Goal: Task Accomplishment & Management: Manage account settings

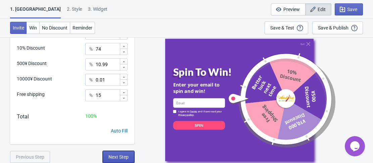
click at [123, 156] on span "Next Step" at bounding box center [118, 156] width 20 height 5
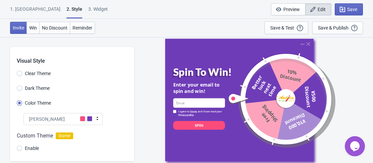
click at [27, 10] on div "1. Coupon" at bounding box center [35, 12] width 50 height 12
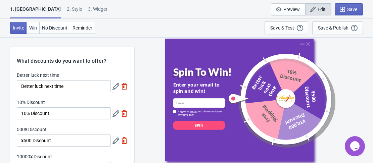
click at [114, 112] on icon at bounding box center [115, 113] width 7 height 7
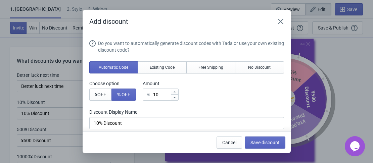
scroll to position [109, 0]
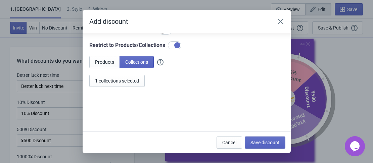
click at [173, 45] on div at bounding box center [174, 45] width 13 height 8
checkbox input "false"
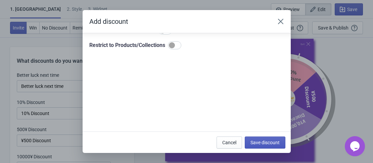
click at [257, 141] on span "Save discount" at bounding box center [264, 142] width 29 height 5
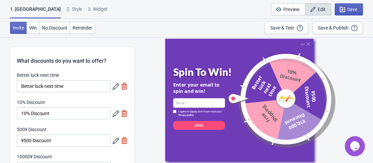
click at [350, 9] on span "Save" at bounding box center [352, 9] width 10 height 5
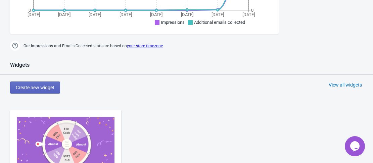
scroll to position [335, 0]
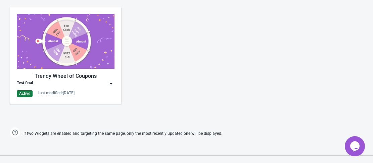
click at [69, 57] on img at bounding box center [66, 41] width 98 height 55
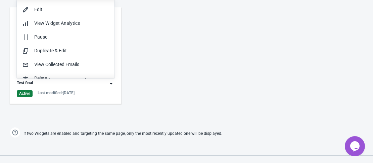
scroll to position [0, 0]
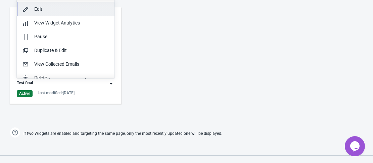
click at [50, 12] on div "Edit" at bounding box center [71, 9] width 75 height 7
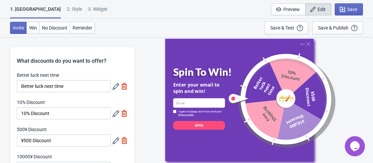
click at [114, 87] on icon at bounding box center [115, 86] width 7 height 7
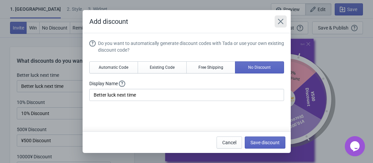
click at [283, 21] on icon "Close" at bounding box center [280, 21] width 7 height 7
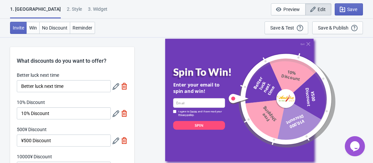
click at [114, 113] on icon at bounding box center [115, 113] width 7 height 7
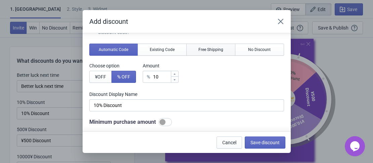
scroll to position [34, 0]
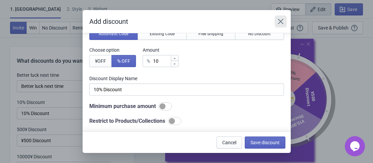
click at [281, 21] on icon "Close" at bounding box center [279, 21] width 5 height 5
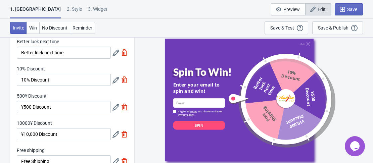
click at [114, 109] on icon at bounding box center [115, 107] width 7 height 7
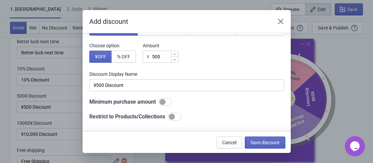
scroll to position [101, 0]
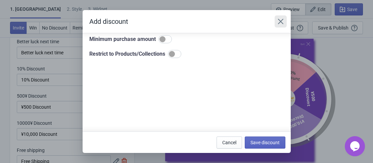
click at [279, 22] on icon "Close" at bounding box center [279, 21] width 5 height 5
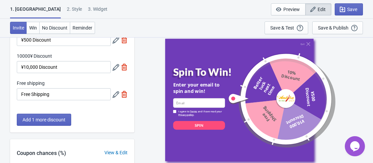
click at [116, 68] on icon at bounding box center [115, 67] width 7 height 7
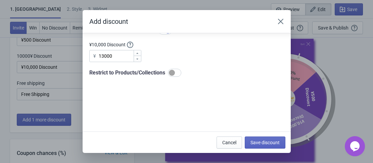
scroll to position [42, 0]
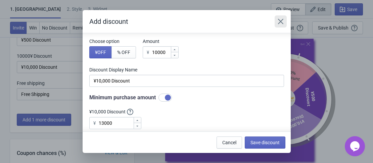
click at [276, 25] on button "Close" at bounding box center [280, 21] width 12 height 12
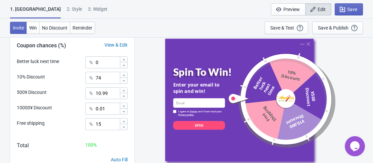
scroll to position [237, 0]
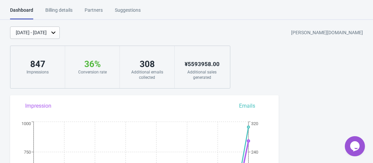
click at [47, 34] on div "[DATE] - [DATE]" at bounding box center [31, 32] width 31 height 7
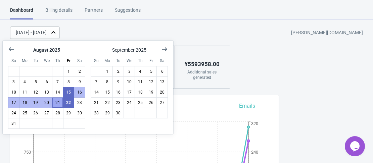
click at [57, 105] on button "21" at bounding box center [57, 102] width 11 height 11
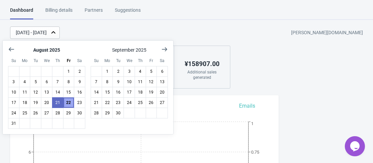
click at [69, 104] on button "22" at bounding box center [68, 102] width 11 height 11
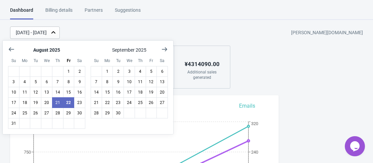
click at [135, 39] on div "August 2025 Su Mo Tu We Th Fr Sa 1 2 3 4 5 6 7 8 9 10 11 12 13 14 15 16 17 18 1…" at bounding box center [88, 89] width 176 height 101
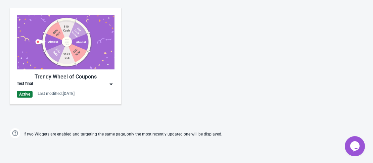
scroll to position [335, 0]
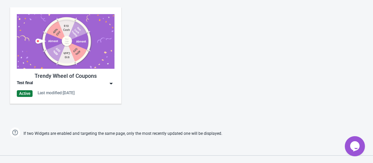
click at [91, 39] on img at bounding box center [66, 41] width 98 height 55
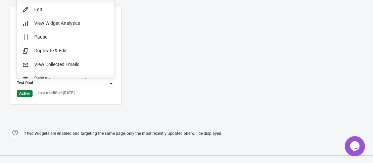
scroll to position [0, 0]
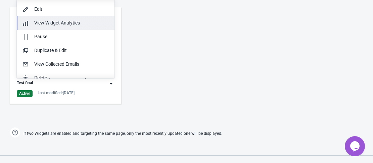
click at [59, 23] on span "View Widget Analytics" at bounding box center [57, 22] width 46 height 5
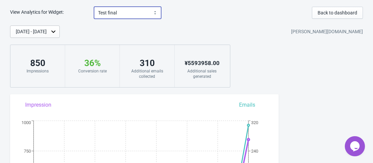
click at [137, 11] on select "Test final" at bounding box center [127, 13] width 67 height 12
click at [206, 17] on div "View Analytics for Widget: Test final Test final Back to dashboard" at bounding box center [186, 13] width 353 height 12
